Goal: Task Accomplishment & Management: Manage account settings

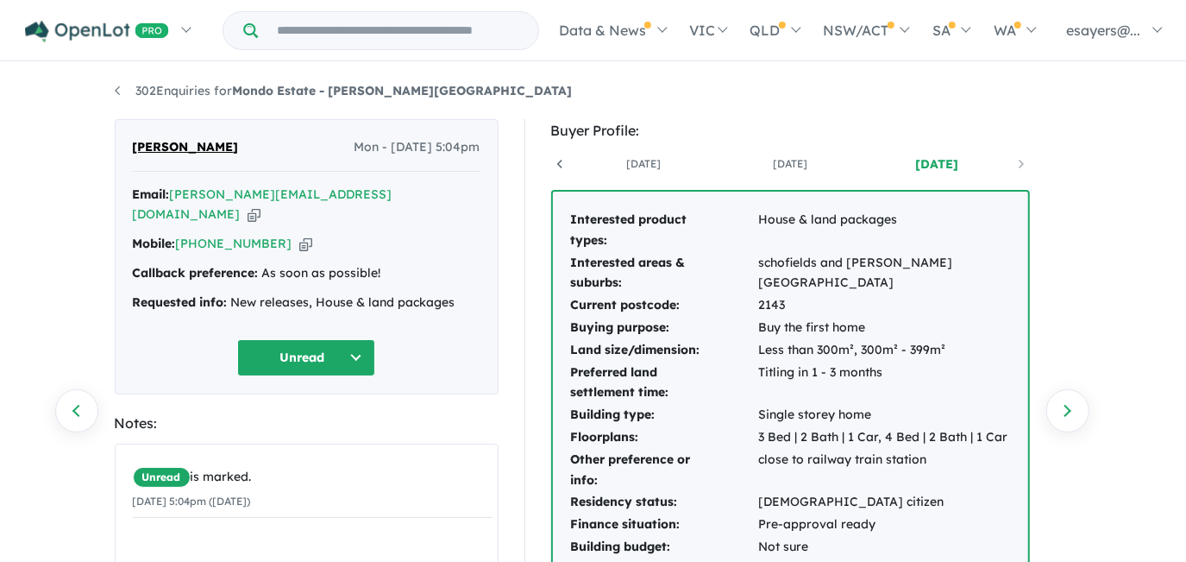
scroll to position [0, 128]
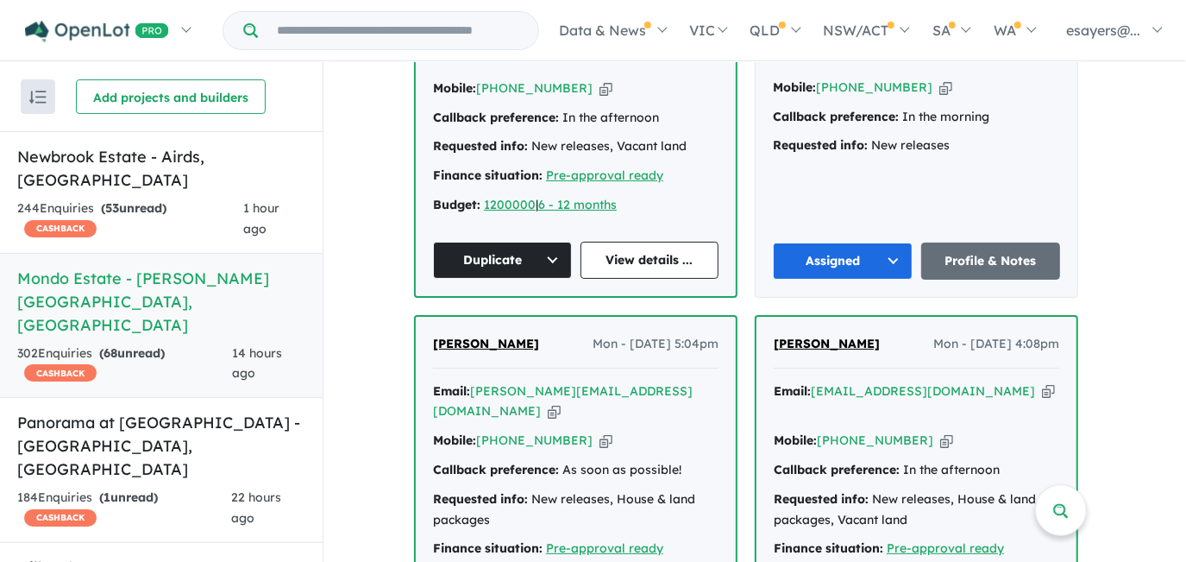
scroll to position [857, 0]
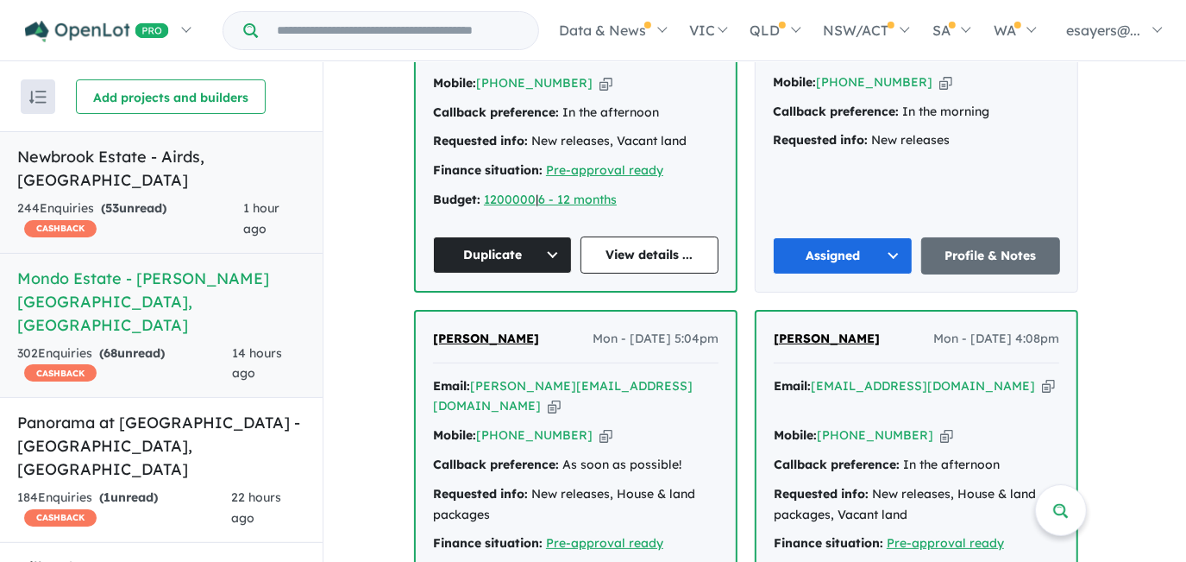
click at [166, 200] on strong "( 53 unread)" at bounding box center [134, 208] width 66 height 16
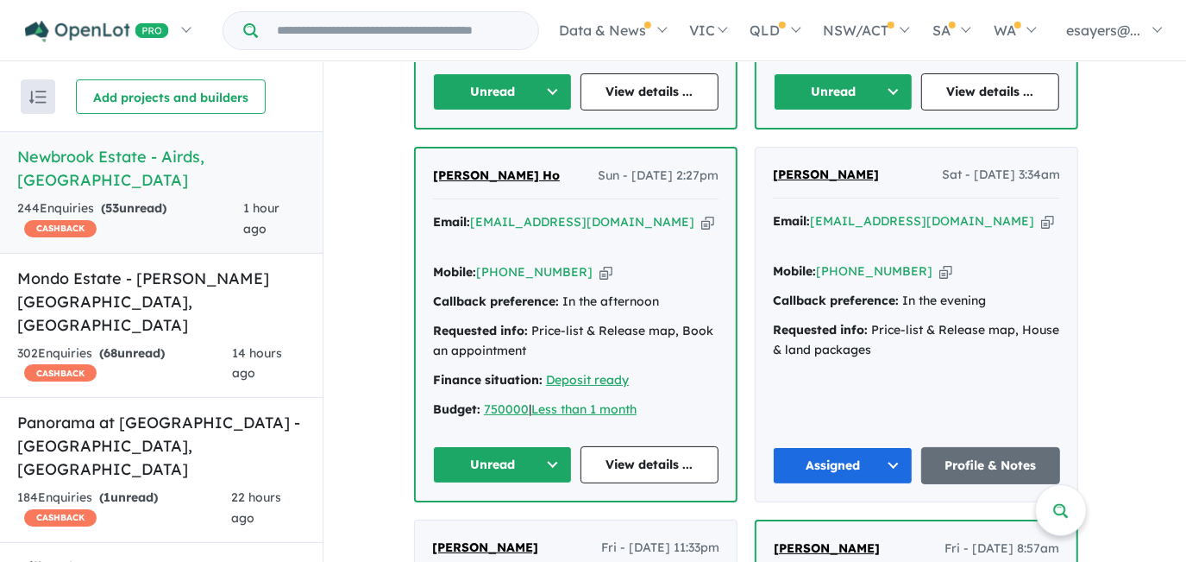
scroll to position [1019, 0]
click at [612, 445] on link "View details ..." at bounding box center [650, 463] width 139 height 37
click at [518, 445] on button "Unread" at bounding box center [502, 463] width 139 height 37
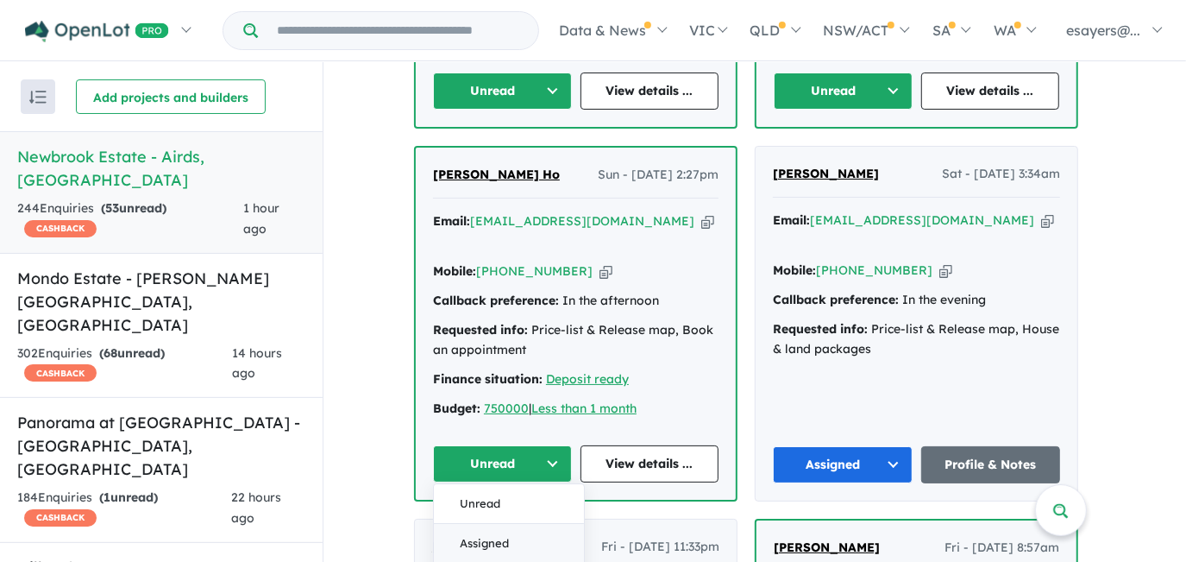
click at [537, 524] on button "Assigned" at bounding box center [509, 544] width 150 height 40
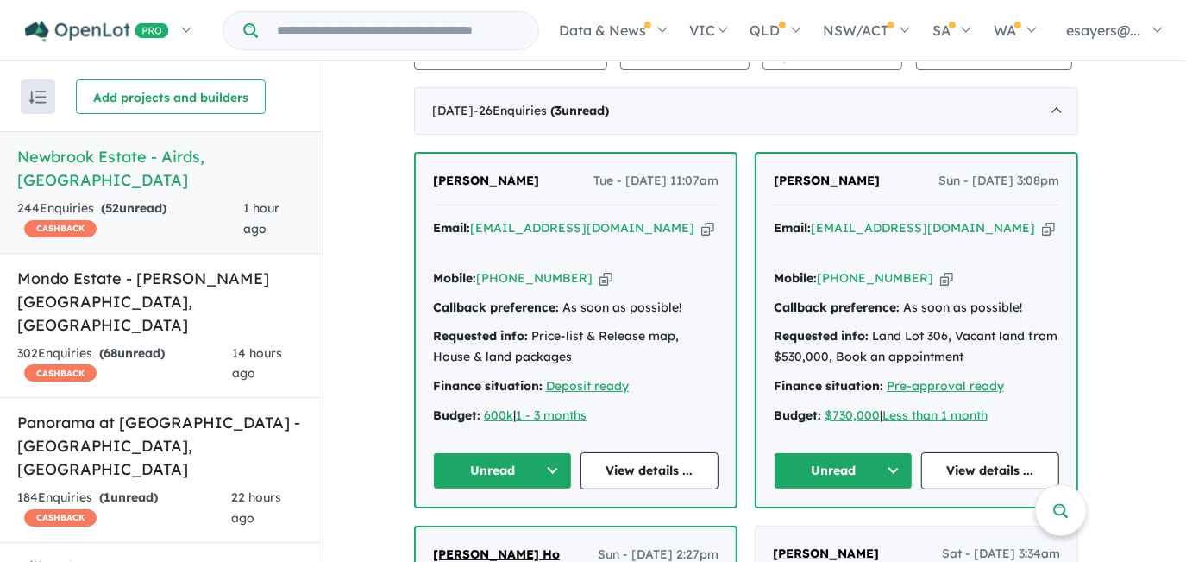
scroll to position [706, 0]
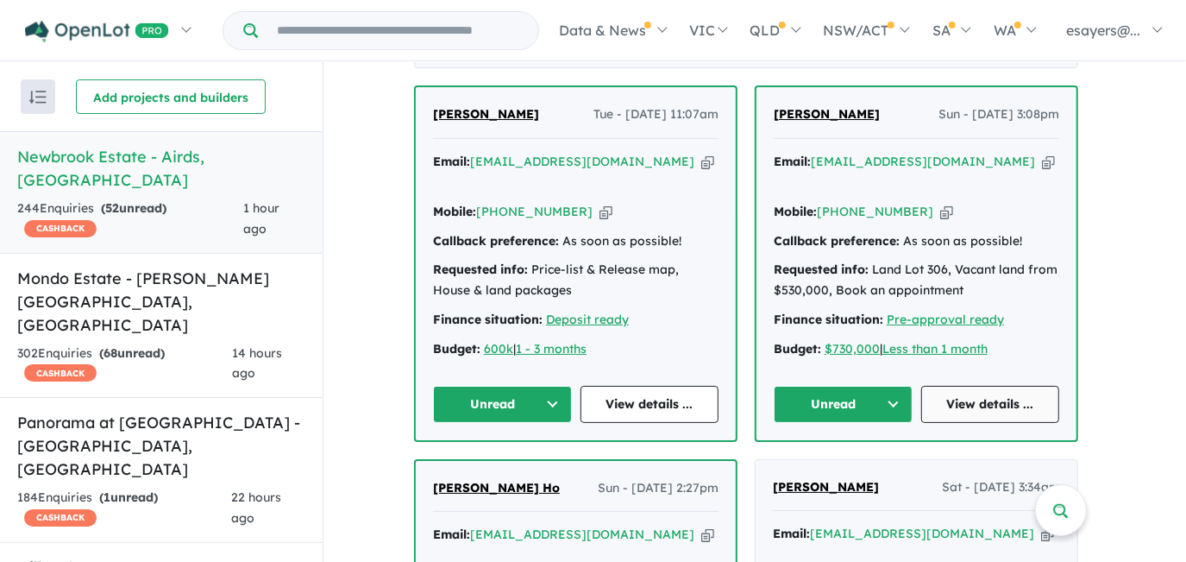
click at [998, 400] on link "View details ..." at bounding box center [990, 404] width 139 height 37
click at [867, 402] on button "Unread" at bounding box center [843, 404] width 139 height 37
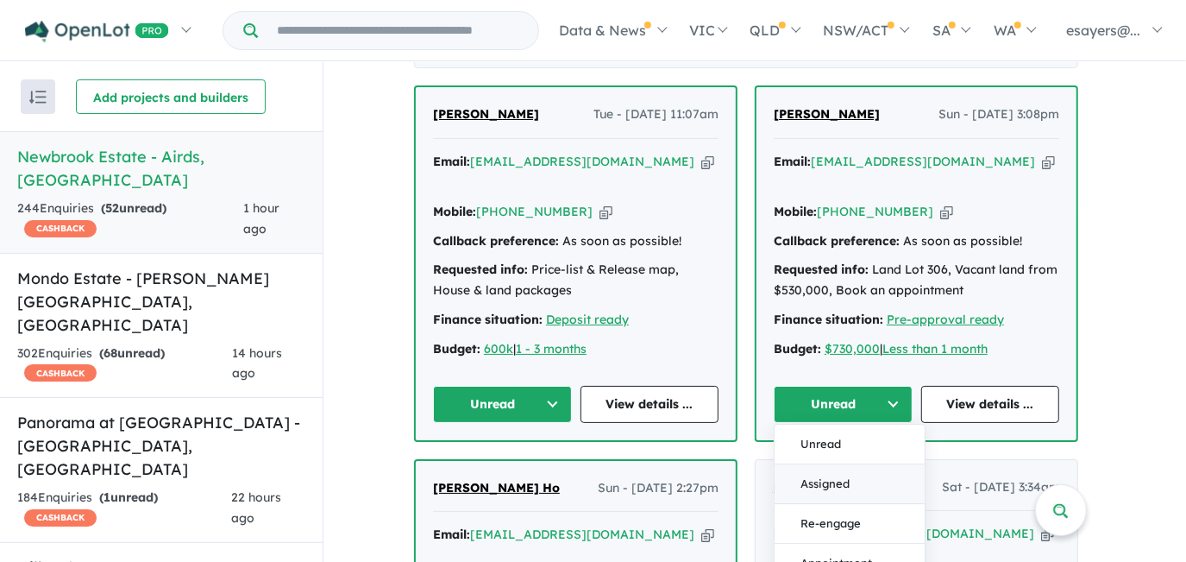
click at [868, 473] on button "Assigned" at bounding box center [850, 484] width 150 height 40
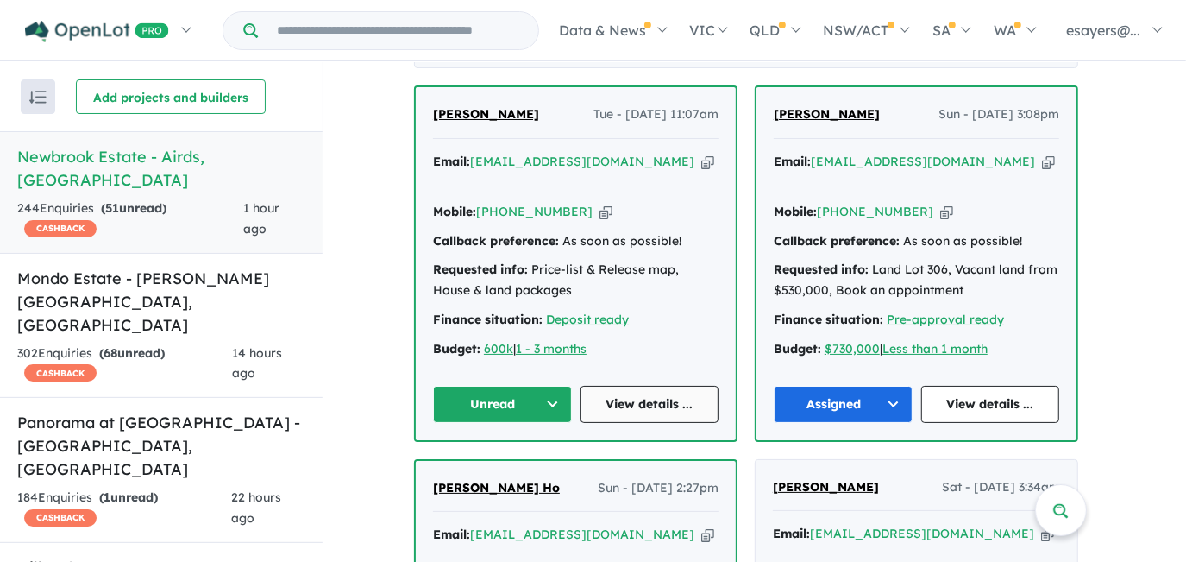
click at [671, 399] on link "View details ..." at bounding box center [650, 404] width 139 height 37
click at [526, 399] on button "Unread" at bounding box center [502, 404] width 139 height 37
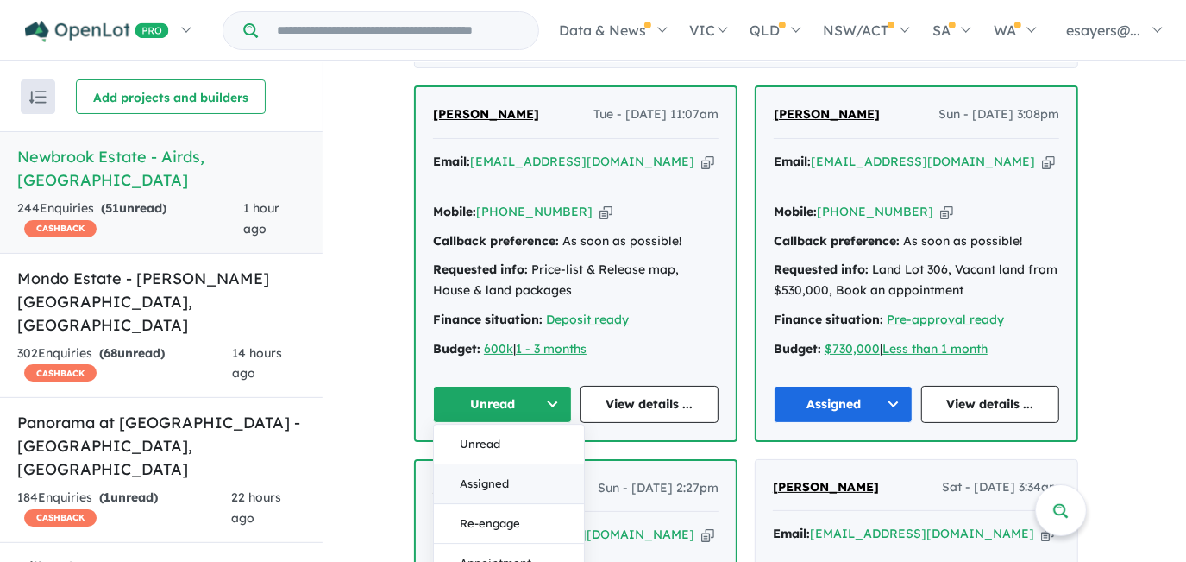
click at [526, 469] on button "Assigned" at bounding box center [509, 484] width 150 height 40
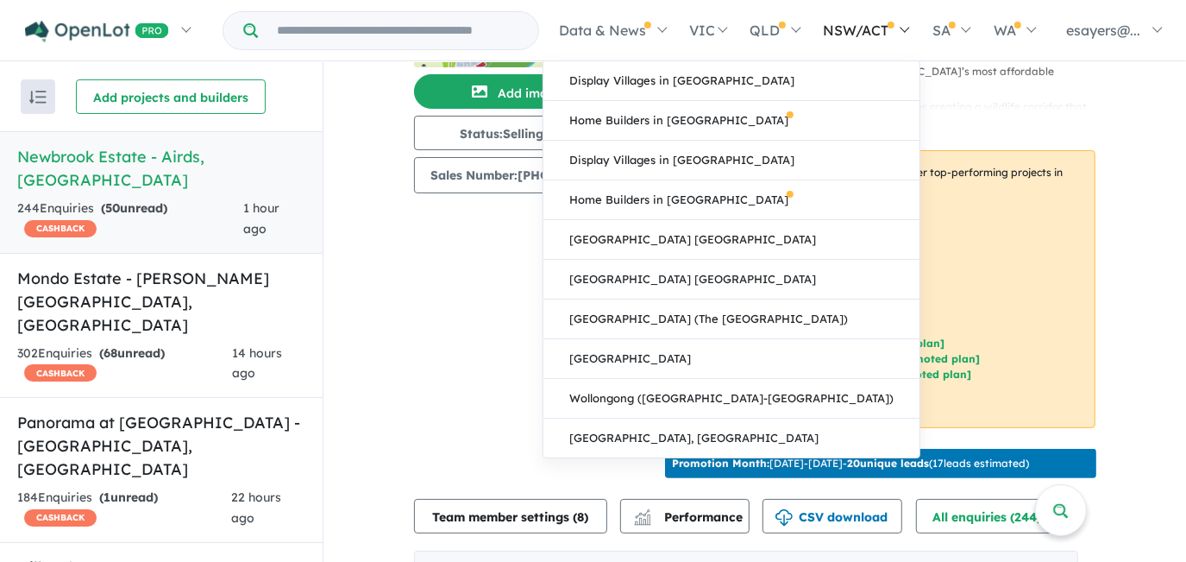
scroll to position [156, 0]
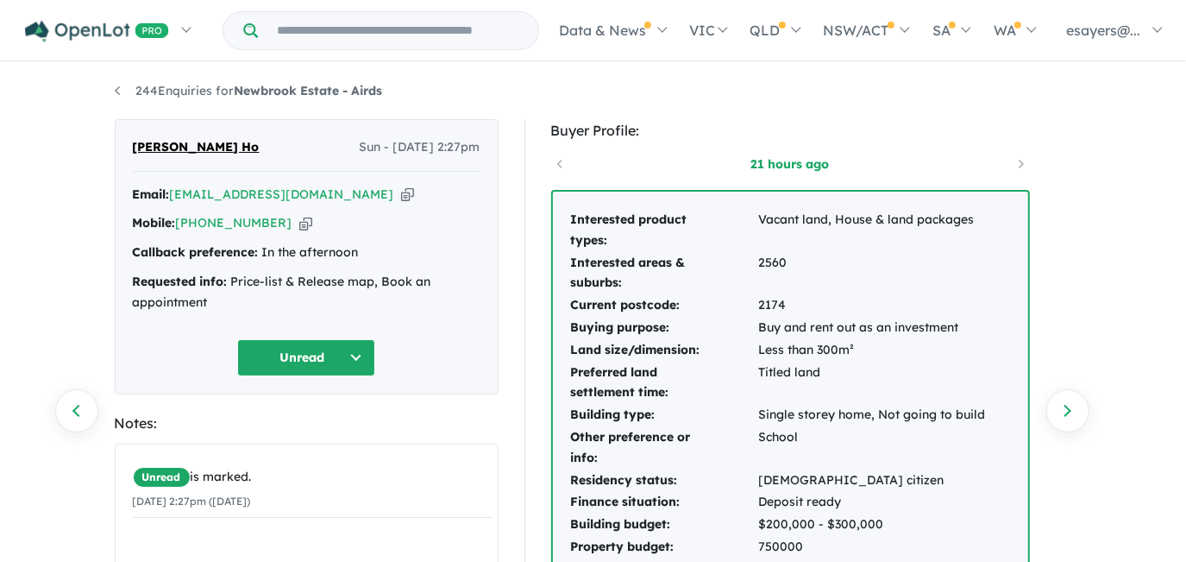
click at [401, 187] on icon "button" at bounding box center [407, 194] width 13 height 18
click at [401, 192] on icon "button" at bounding box center [407, 194] width 13 height 18
click at [401, 189] on icon "button" at bounding box center [407, 194] width 13 height 18
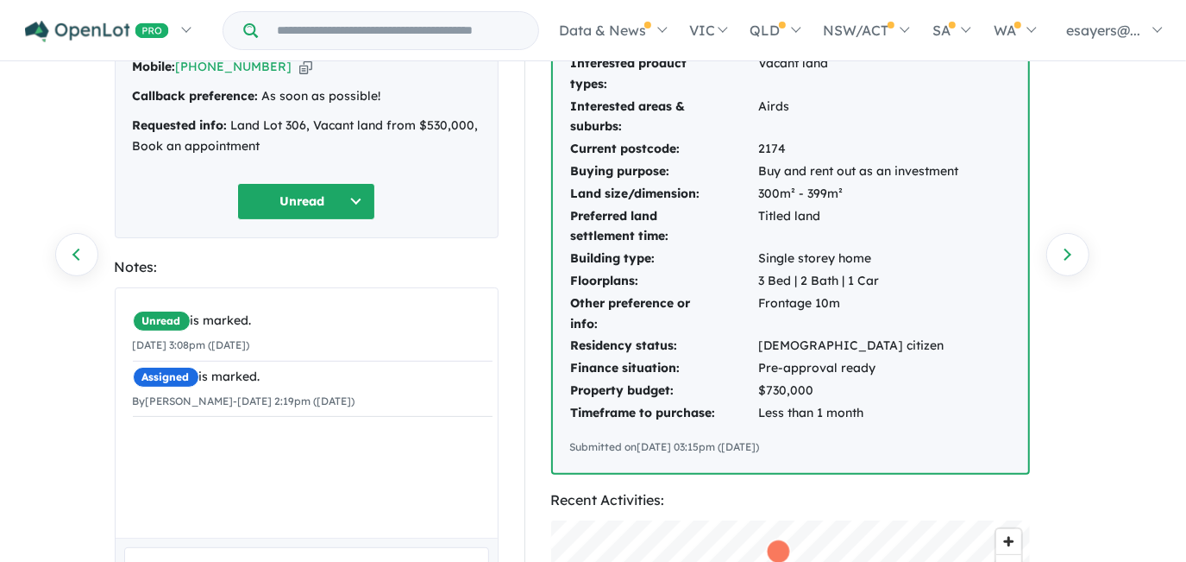
scroll to position [78, 0]
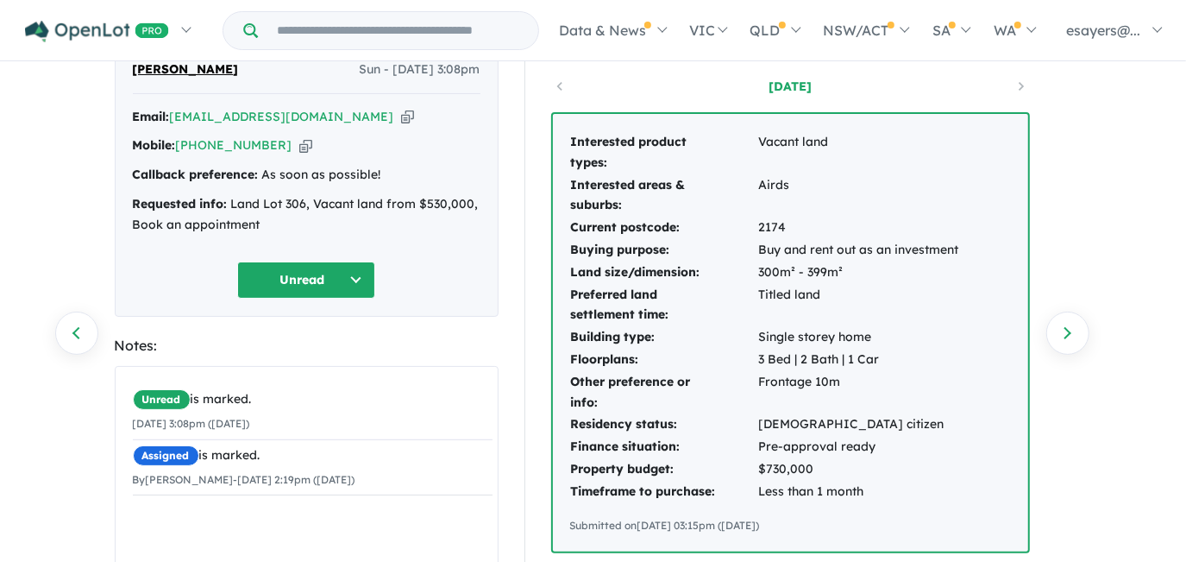
click at [287, 277] on button "Unread" at bounding box center [306, 279] width 138 height 37
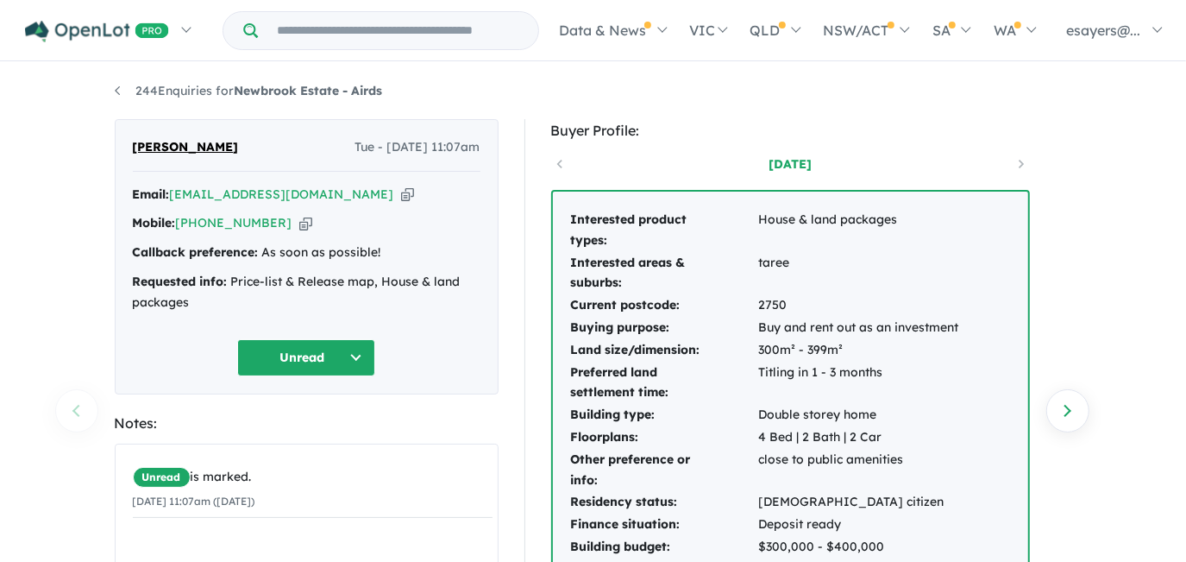
click at [401, 190] on icon "button" at bounding box center [407, 194] width 13 height 18
click at [401, 193] on icon "button" at bounding box center [407, 194] width 13 height 18
